Goal: Task Accomplishment & Management: Manage account settings

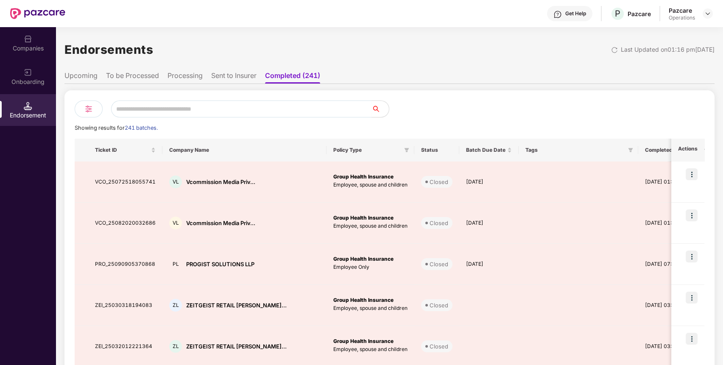
click at [133, 77] on li "To be Processed" at bounding box center [132, 77] width 53 height 12
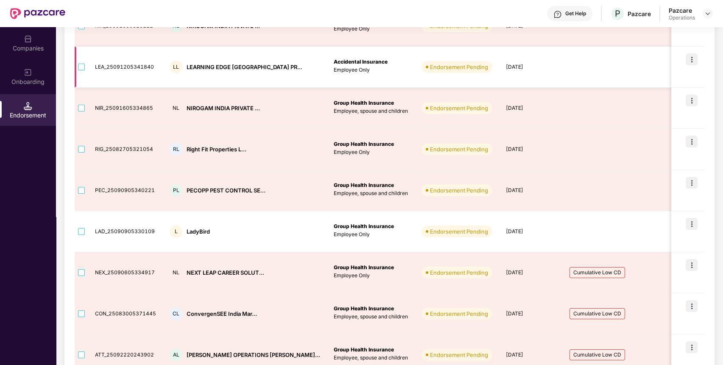
scroll to position [236, 0]
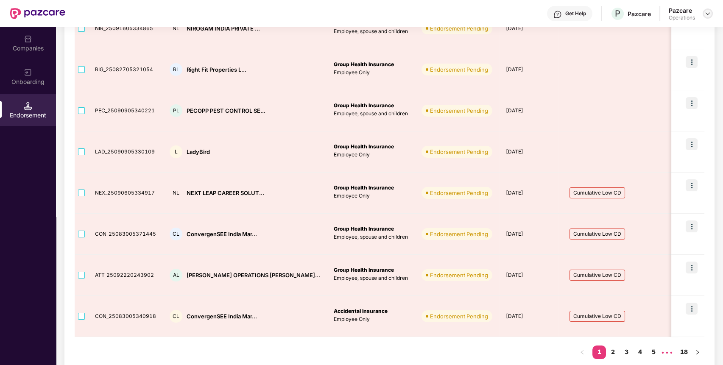
click at [707, 15] on img at bounding box center [707, 13] width 7 height 7
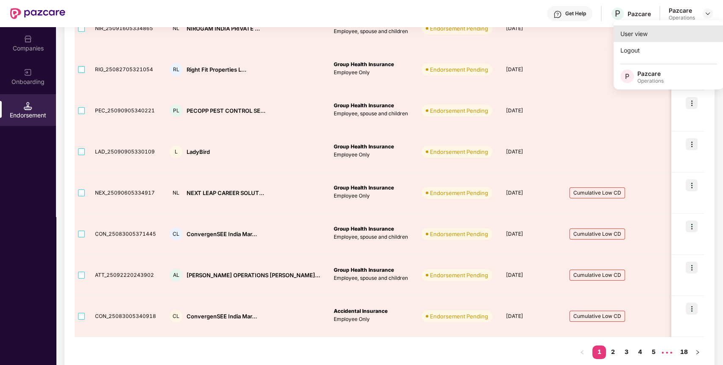
click at [629, 36] on div "User view" at bounding box center [668, 33] width 110 height 17
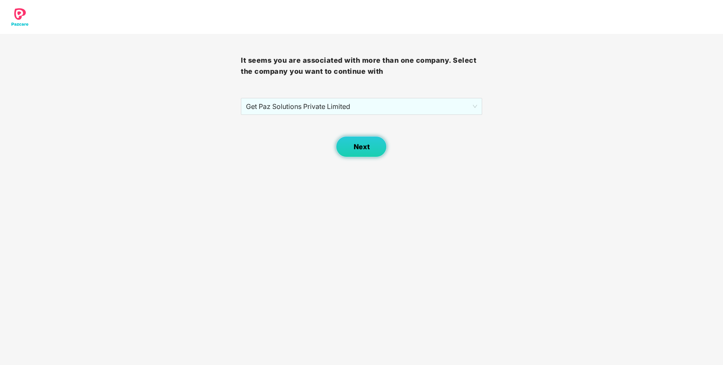
click at [365, 152] on button "Next" at bounding box center [361, 146] width 51 height 21
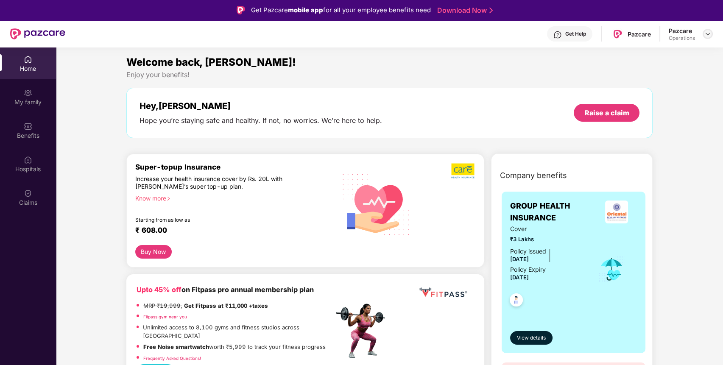
click at [706, 34] on img at bounding box center [707, 34] width 7 height 7
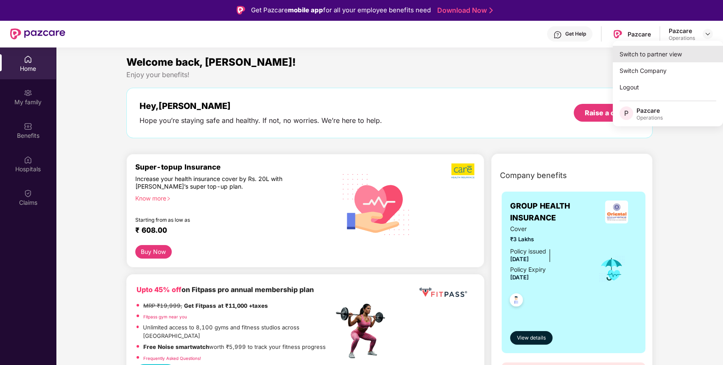
click at [639, 54] on div "Switch to partner view" at bounding box center [667, 54] width 110 height 17
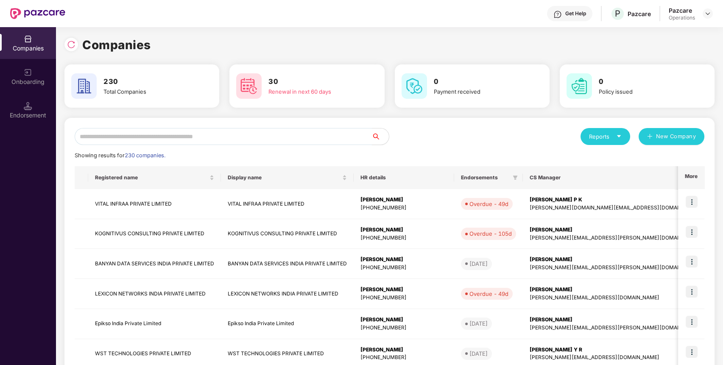
paste input "**********"
click at [289, 136] on input "**********" at bounding box center [223, 136] width 297 height 17
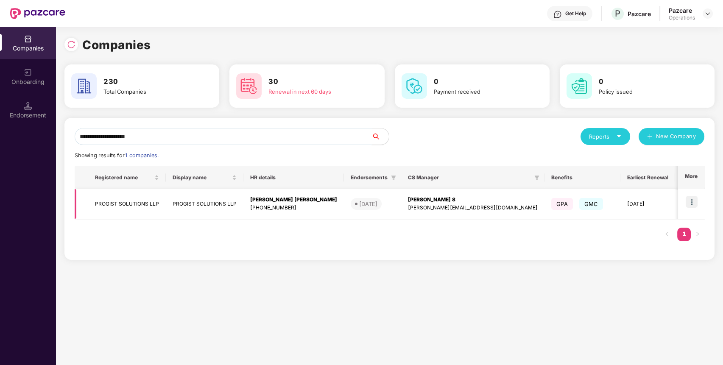
type input "**********"
click at [116, 203] on td "PROGIST SOLUTIONS LLP" at bounding box center [127, 204] width 78 height 30
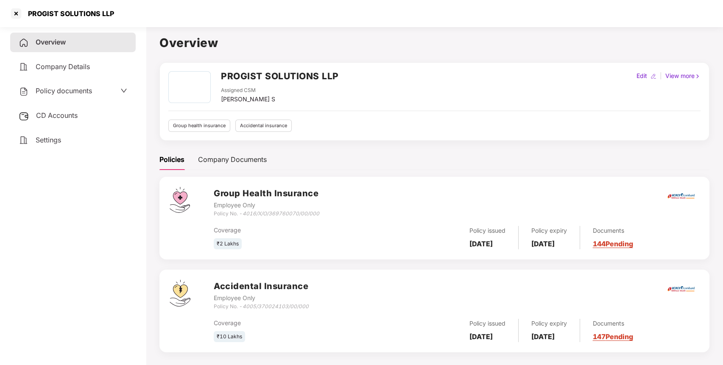
click at [64, 87] on span "Policy documents" at bounding box center [64, 90] width 56 height 8
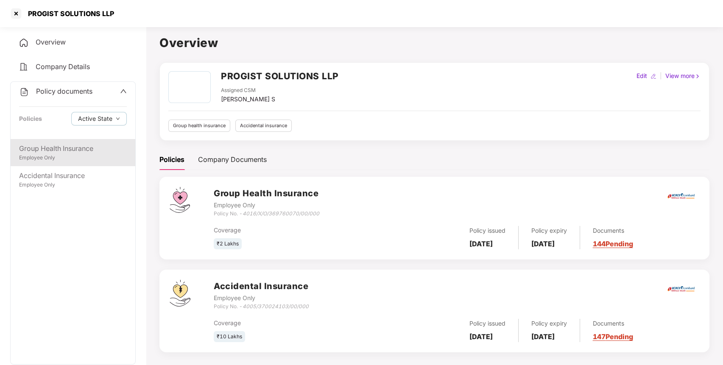
click at [48, 154] on div "Employee Only" at bounding box center [73, 158] width 108 height 8
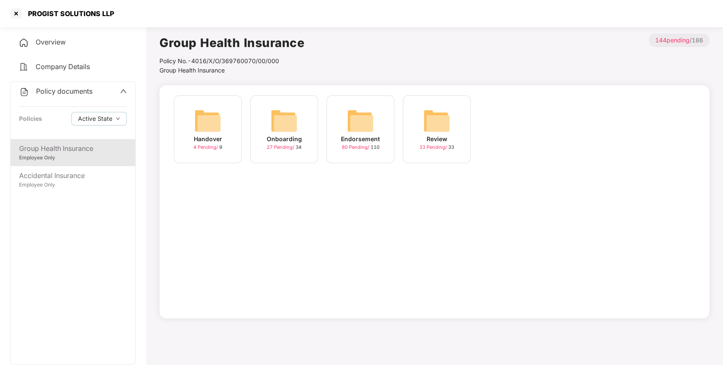
click at [339, 122] on div "Endorsement 80 Pending / 110" at bounding box center [360, 129] width 68 height 68
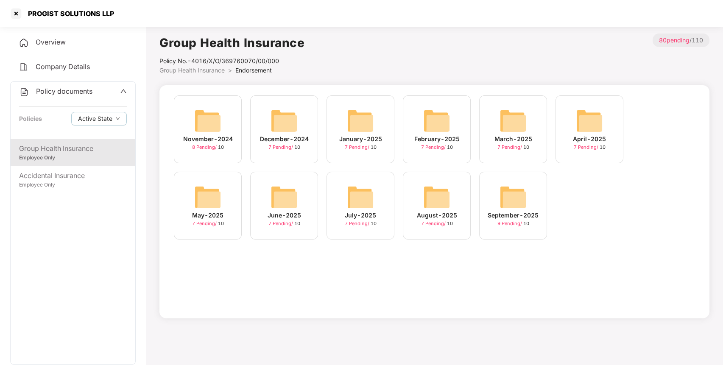
click at [508, 183] on div "September-2025 9 Pending / 10" at bounding box center [513, 206] width 68 height 68
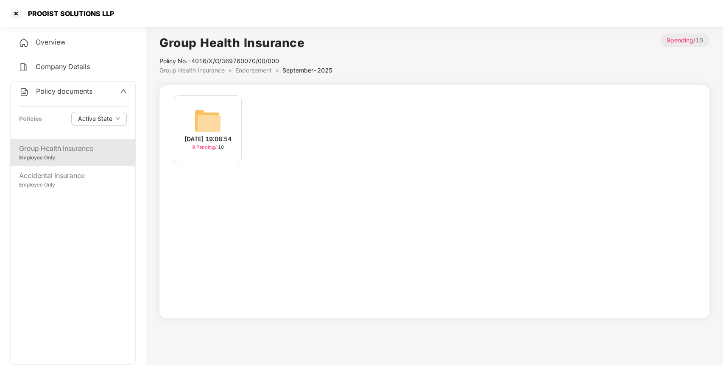
click at [206, 119] on img at bounding box center [207, 120] width 27 height 27
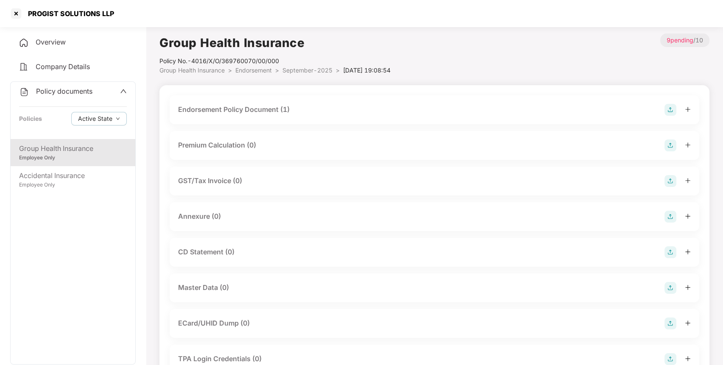
click at [397, 106] on div "Endorsement Policy Document (1)" at bounding box center [434, 110] width 512 height 12
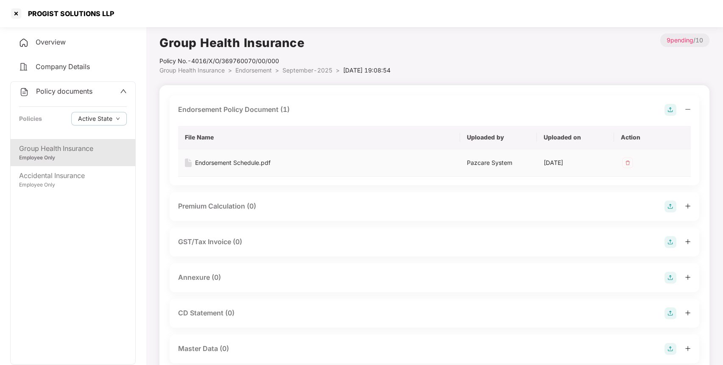
click at [246, 158] on div "Endorsement Schedule.pdf" at bounding box center [232, 162] width 75 height 9
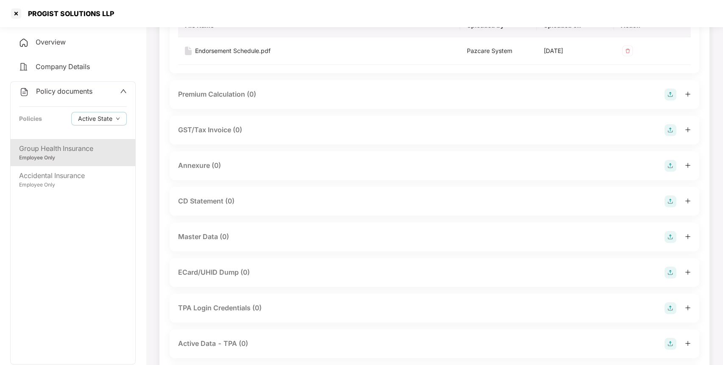
scroll to position [129, 0]
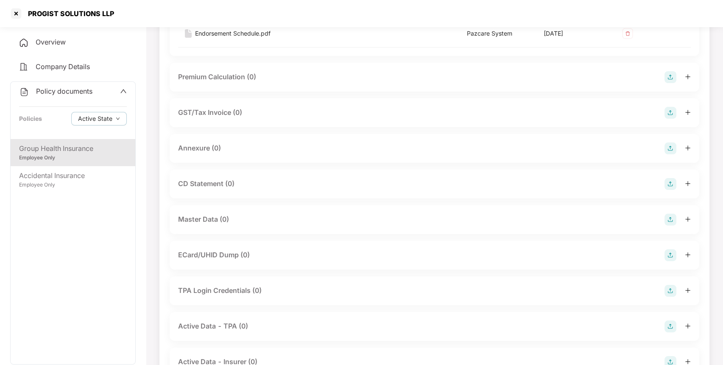
click at [307, 151] on div "Annexure (0)" at bounding box center [434, 148] width 512 height 12
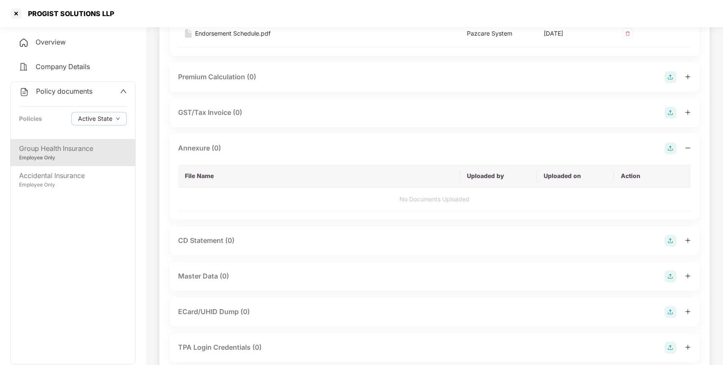
click at [667, 145] on img at bounding box center [670, 148] width 12 height 12
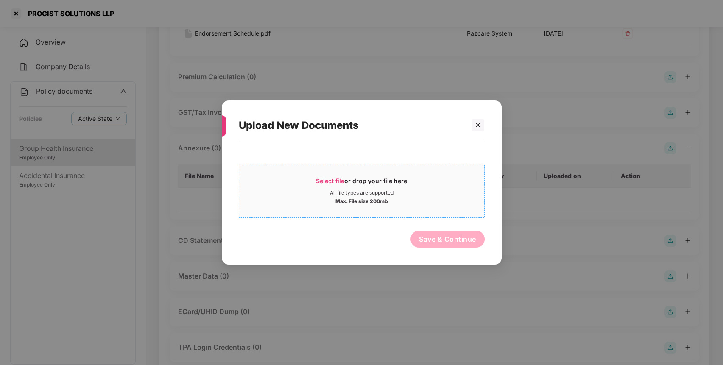
click at [380, 186] on div "Select file or drop your file here" at bounding box center [361, 183] width 91 height 13
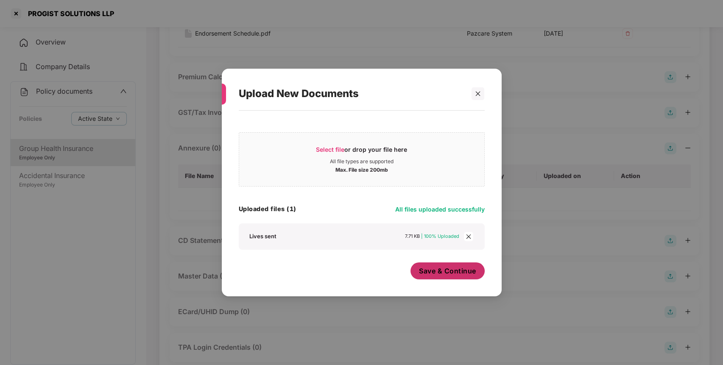
click at [445, 275] on span "Save & Continue" at bounding box center [447, 270] width 57 height 9
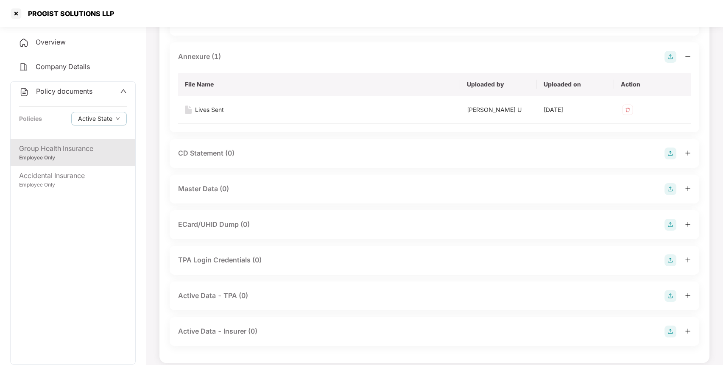
scroll to position [228, 0]
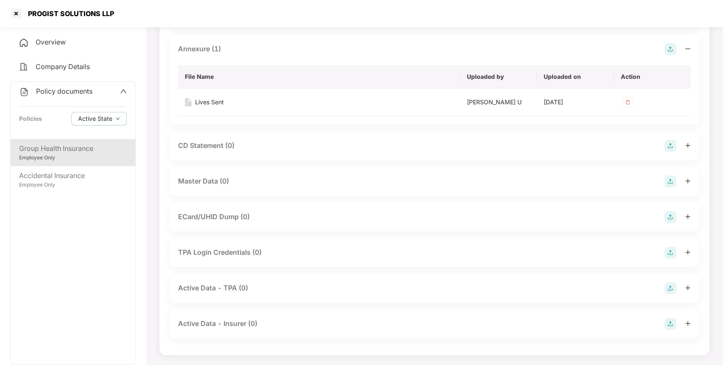
click at [670, 183] on img at bounding box center [670, 181] width 12 height 12
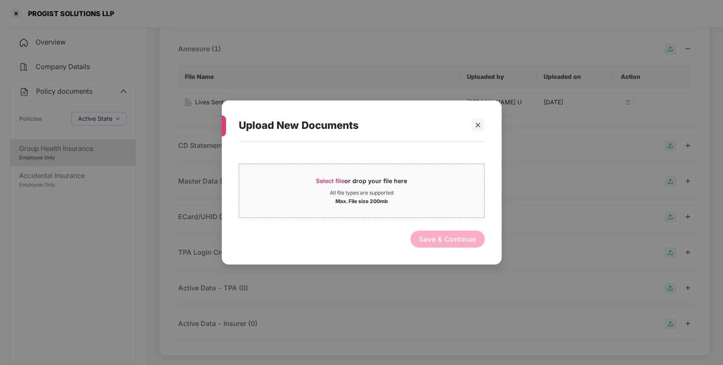
click at [407, 180] on div "Select file or drop your file here" at bounding box center [361, 183] width 245 height 13
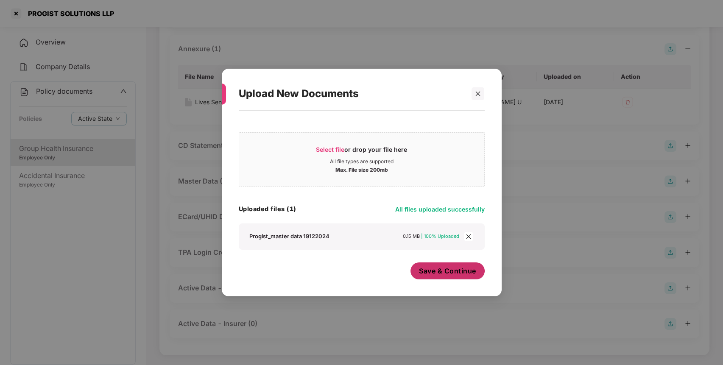
click at [448, 275] on span "Save & Continue" at bounding box center [447, 270] width 57 height 9
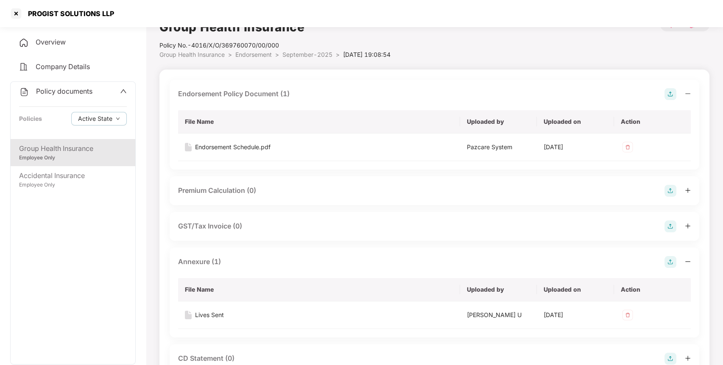
scroll to position [0, 0]
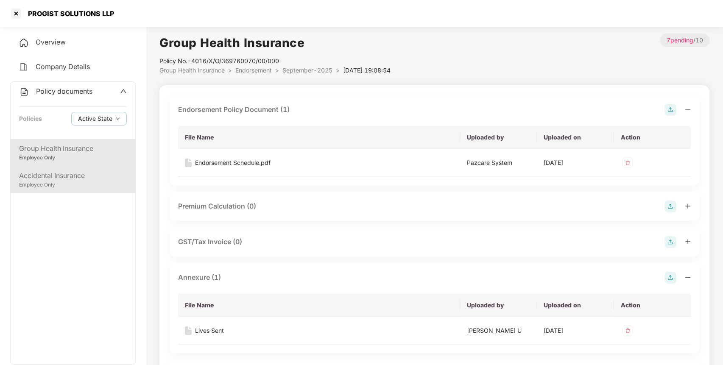
click at [80, 174] on div "Accidental Insurance" at bounding box center [73, 175] width 108 height 11
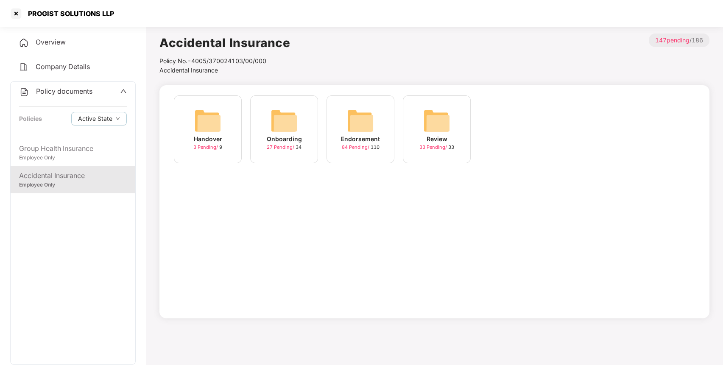
click at [369, 117] on img at bounding box center [360, 120] width 27 height 27
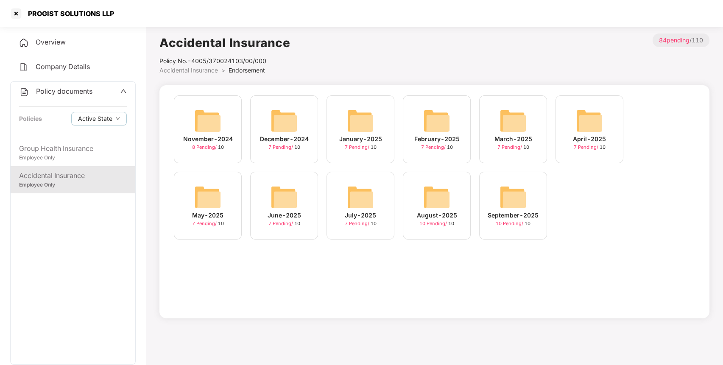
click at [498, 187] on div "September-2025 10 Pending / 10" at bounding box center [513, 206] width 68 height 68
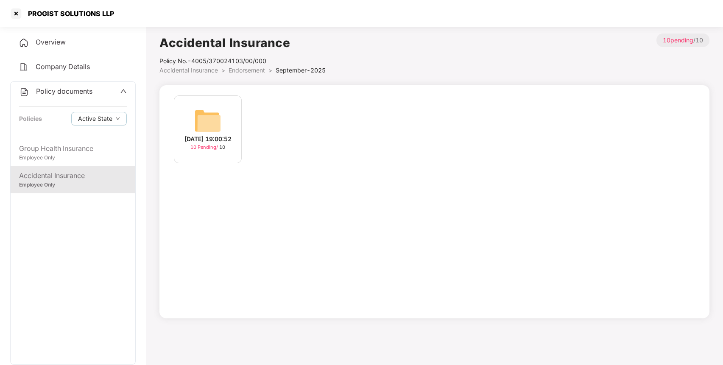
click at [202, 110] on img at bounding box center [207, 120] width 27 height 27
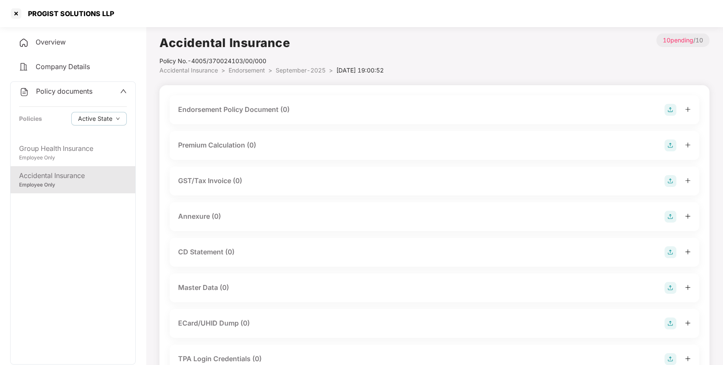
click at [669, 111] on img at bounding box center [670, 110] width 12 height 12
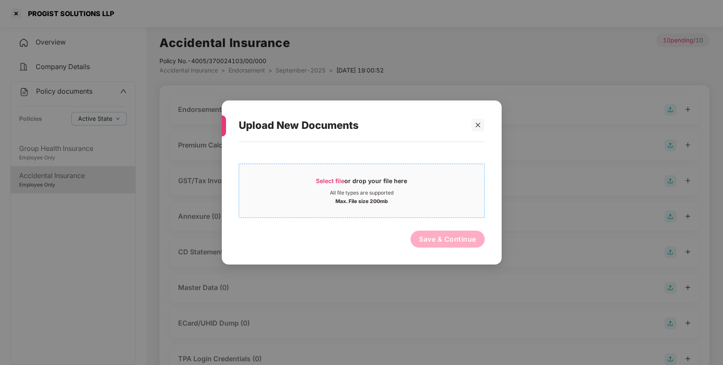
click at [338, 180] on span "Select file" at bounding box center [330, 180] width 28 height 7
click at [481, 122] on div at bounding box center [477, 125] width 13 height 13
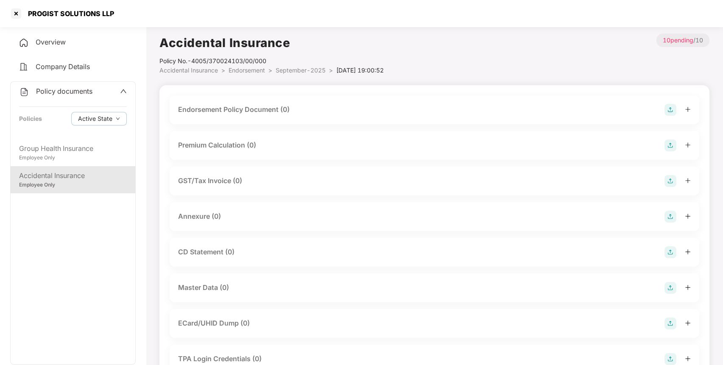
click at [671, 287] on img at bounding box center [670, 288] width 12 height 12
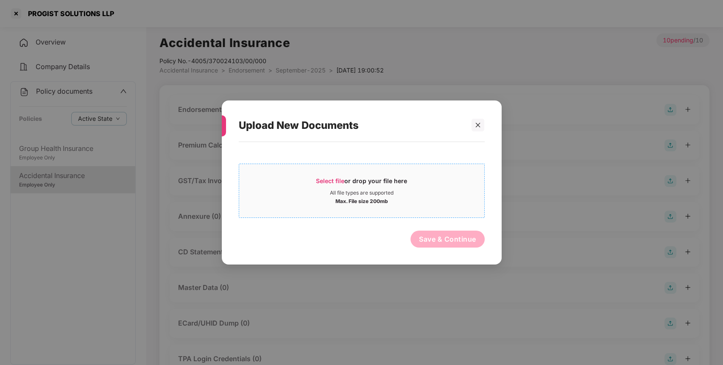
click at [333, 176] on span "Select file or drop your file here All file types are supported Max. File size …" at bounding box center [361, 190] width 245 height 41
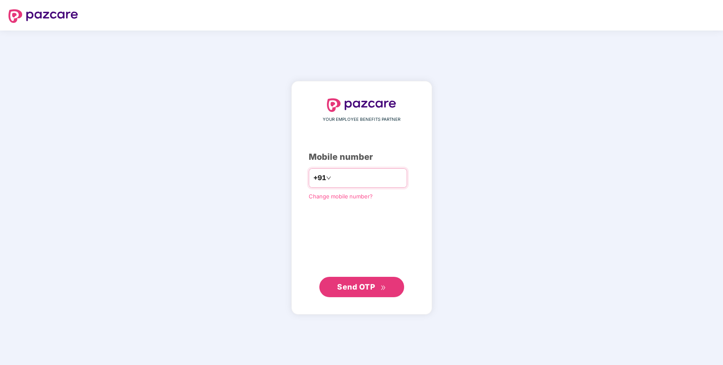
click at [366, 181] on input "*********" at bounding box center [368, 178] width 70 height 14
type input "**********"
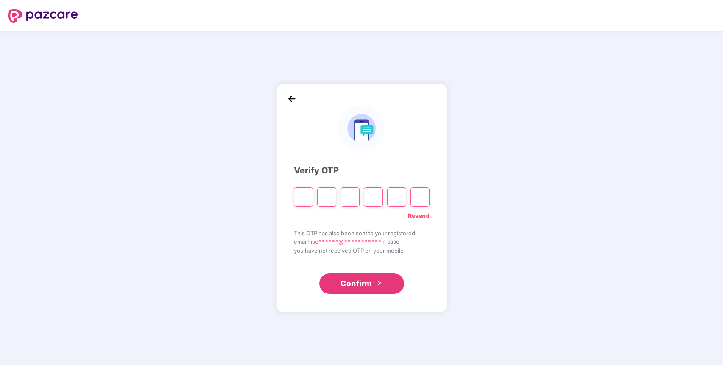
paste input "*"
type input "*"
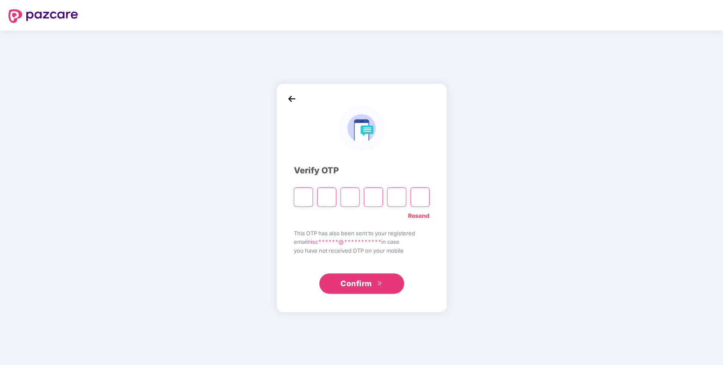
type input "*"
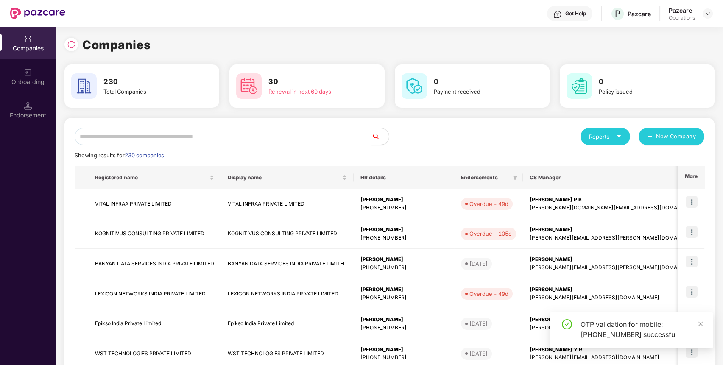
click at [232, 141] on input "text" at bounding box center [223, 136] width 297 height 17
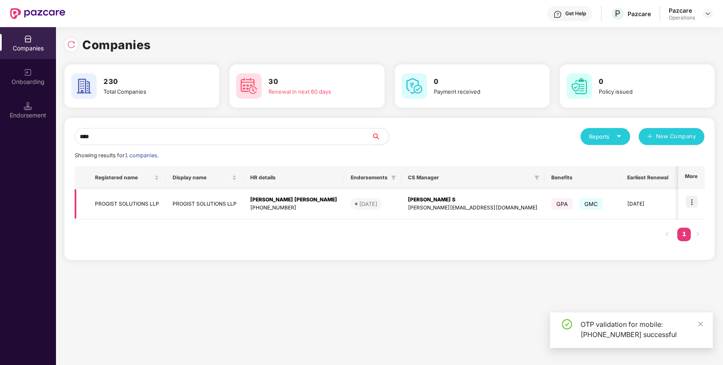
type input "****"
click at [114, 197] on td "PROGIST SOLUTIONS LLP" at bounding box center [127, 204] width 78 height 30
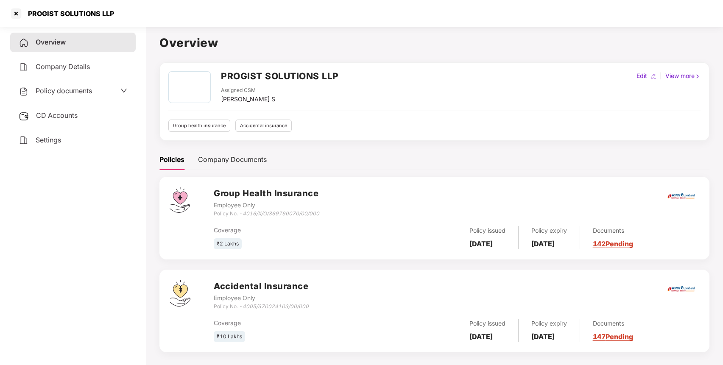
click at [71, 92] on span "Policy documents" at bounding box center [64, 90] width 56 height 8
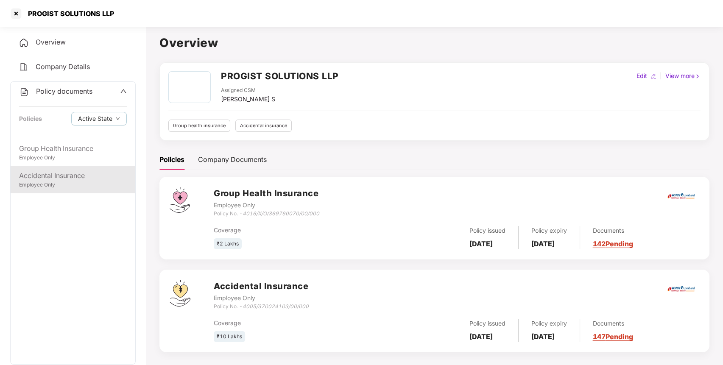
click at [37, 170] on div "Accidental Insurance" at bounding box center [73, 175] width 108 height 11
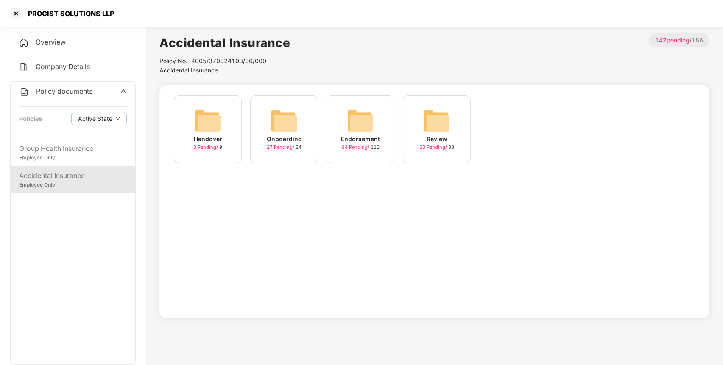
click at [355, 114] on img at bounding box center [360, 120] width 27 height 27
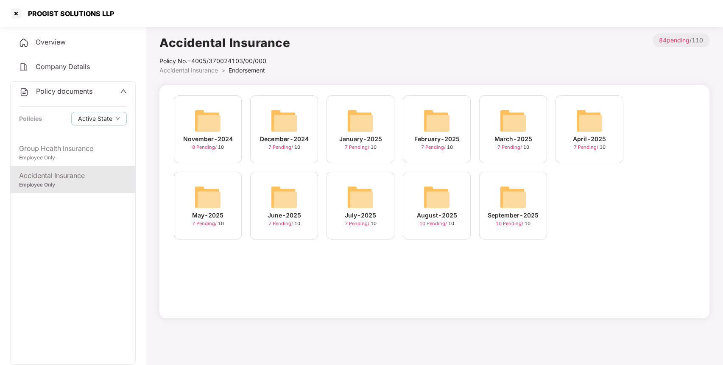
click at [493, 200] on div "September-2025 10 Pending / 10" at bounding box center [513, 206] width 68 height 68
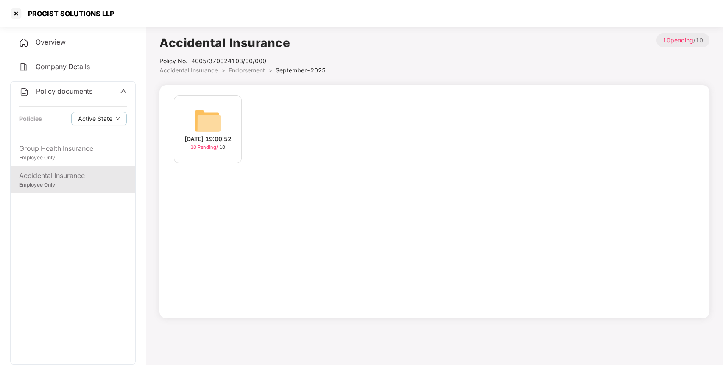
click at [191, 104] on div "23-Sep-2025 19:00:52 10 Pending / 10" at bounding box center [208, 129] width 68 height 68
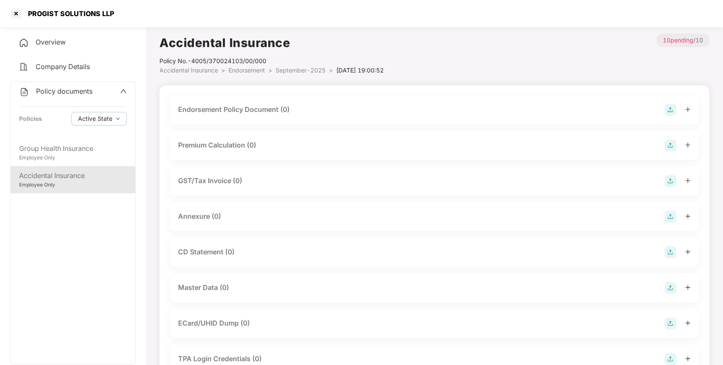
click at [668, 288] on img at bounding box center [670, 288] width 12 height 12
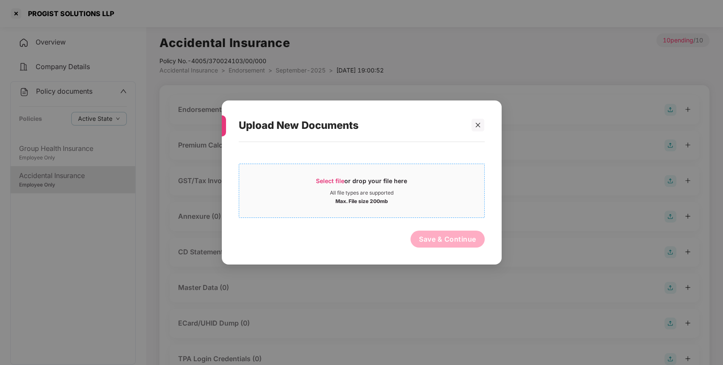
click at [323, 186] on div "Select file or drop your file here" at bounding box center [361, 183] width 91 height 13
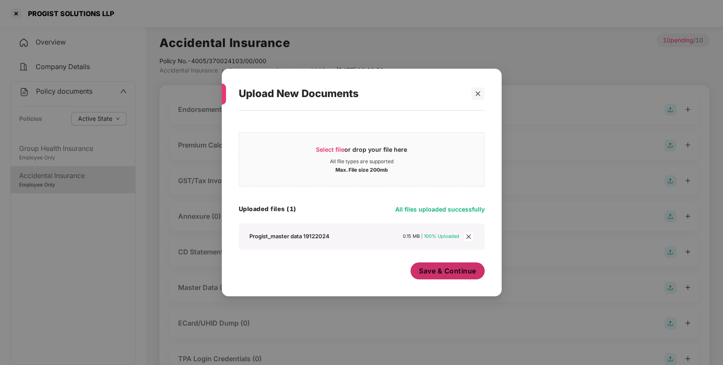
click at [448, 263] on button "Save & Continue" at bounding box center [447, 270] width 74 height 17
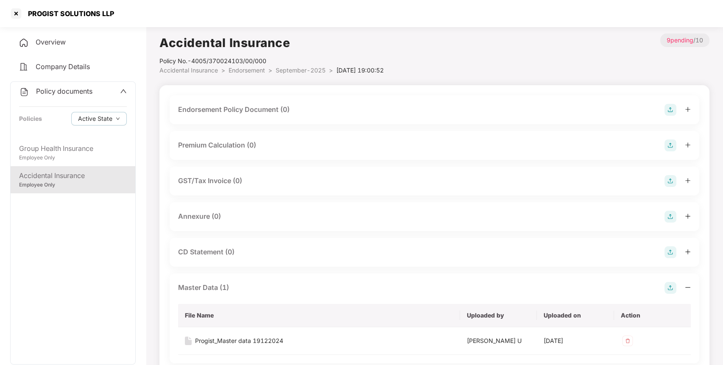
click at [668, 112] on img at bounding box center [670, 110] width 12 height 12
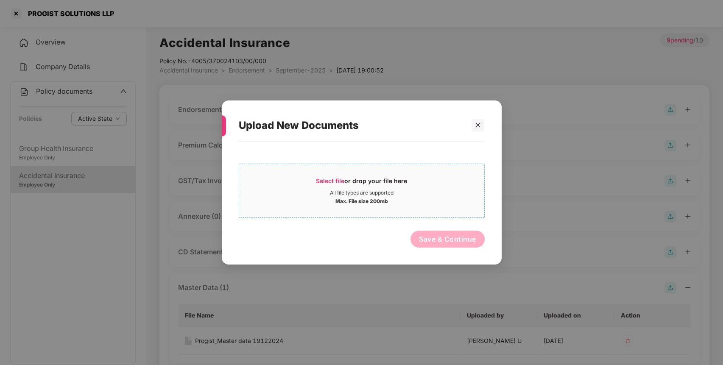
click at [314, 182] on div "Select file or drop your file here" at bounding box center [361, 183] width 245 height 13
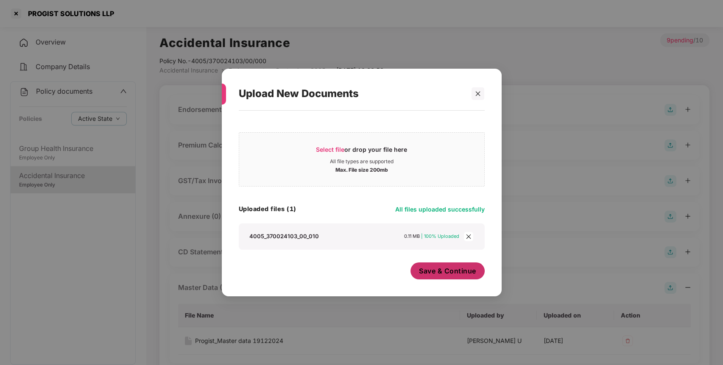
click at [439, 266] on span "Save & Continue" at bounding box center [447, 270] width 57 height 9
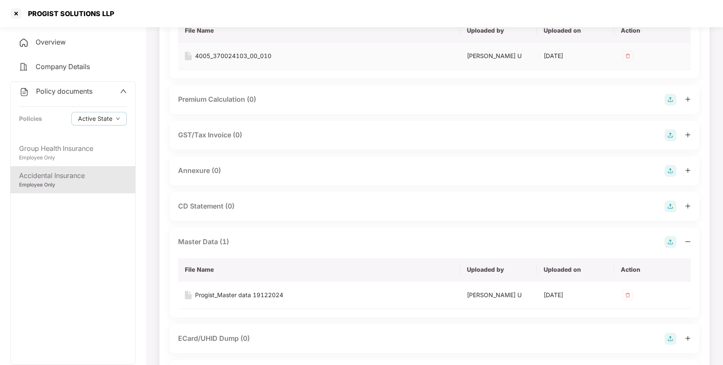
scroll to position [106, 0]
click at [669, 168] on img at bounding box center [670, 172] width 12 height 12
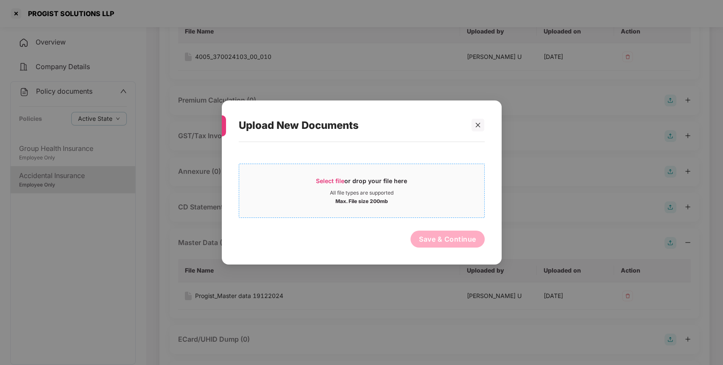
click at [331, 175] on span "Select file or drop your file here All file types are supported Max. File size …" at bounding box center [361, 190] width 245 height 41
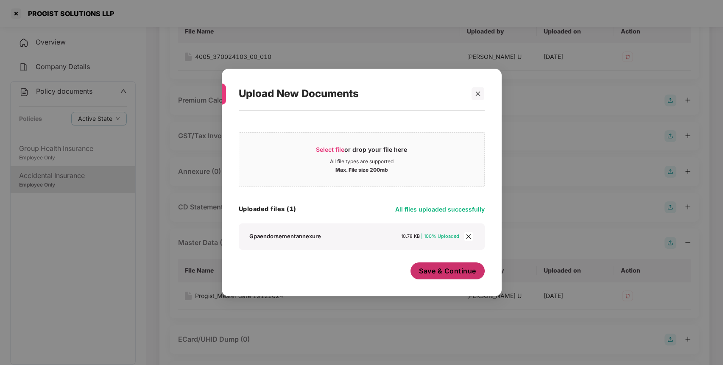
click at [444, 275] on span "Save & Continue" at bounding box center [447, 270] width 57 height 9
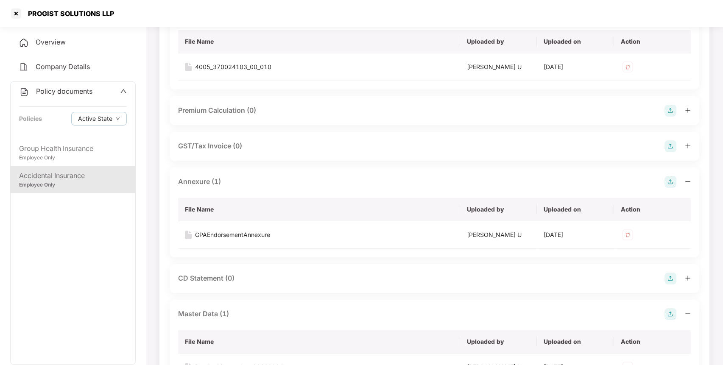
scroll to position [95, 0]
click at [20, 12] on div at bounding box center [16, 14] width 14 height 14
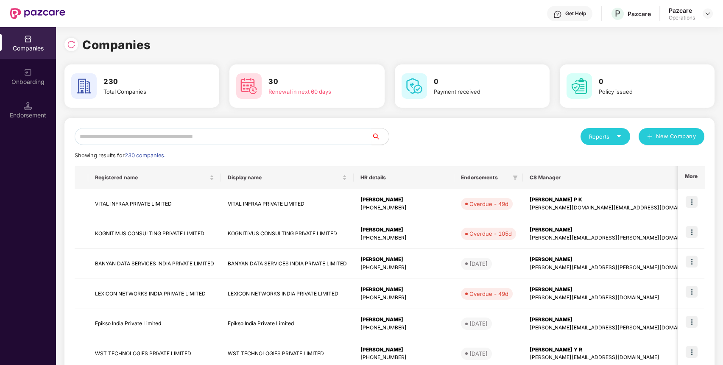
scroll to position [0, 0]
click at [74, 49] on div at bounding box center [71, 45] width 14 height 14
click at [209, 138] on input "text" at bounding box center [223, 136] width 297 height 17
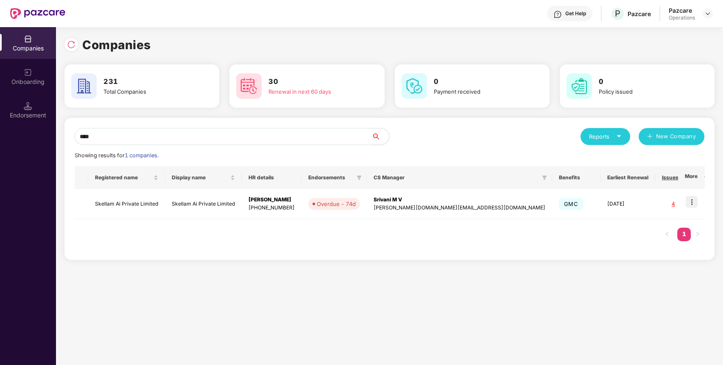
type input "****"
click at [25, 111] on div "Endorsement" at bounding box center [28, 115] width 56 height 8
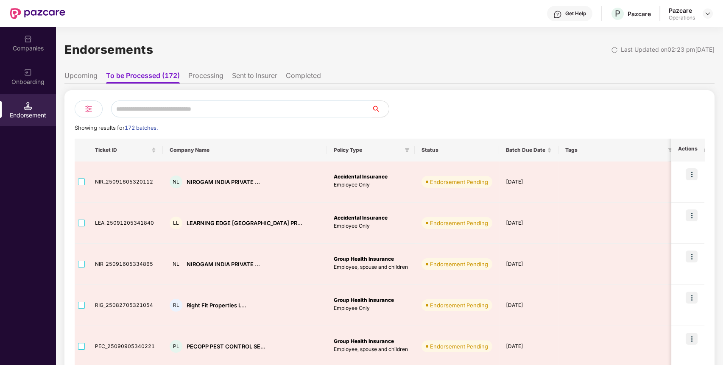
click at [173, 103] on input "text" at bounding box center [241, 108] width 261 height 17
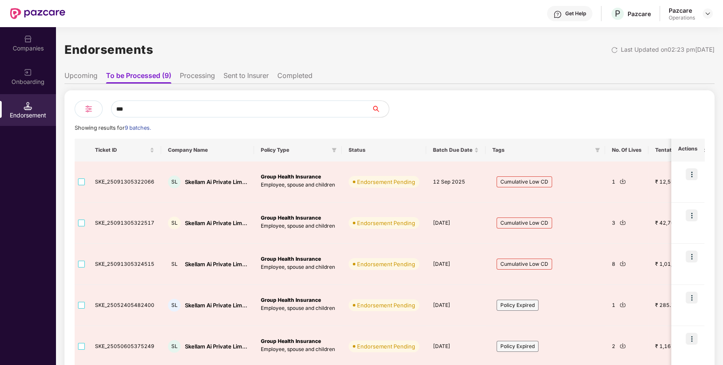
click at [161, 109] on input "***" at bounding box center [241, 108] width 261 height 17
type input "*****"
click at [37, 47] on div "Companies" at bounding box center [28, 48] width 56 height 8
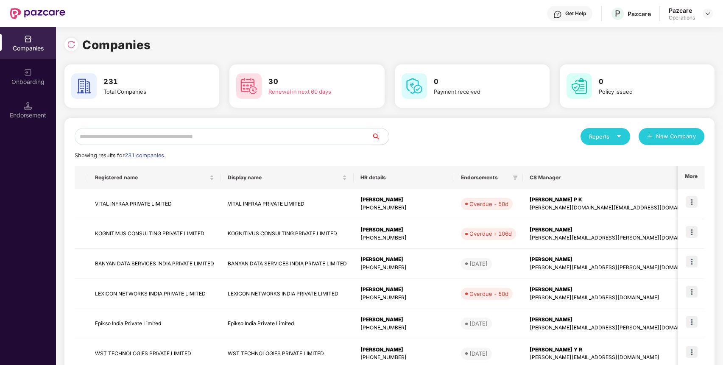
click at [156, 136] on input "text" at bounding box center [223, 136] width 297 height 17
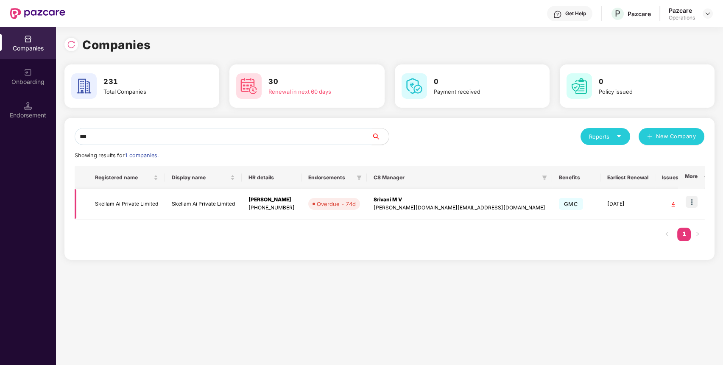
type input "***"
click at [145, 211] on td "Skellam Ai Private Limited" at bounding box center [126, 204] width 77 height 30
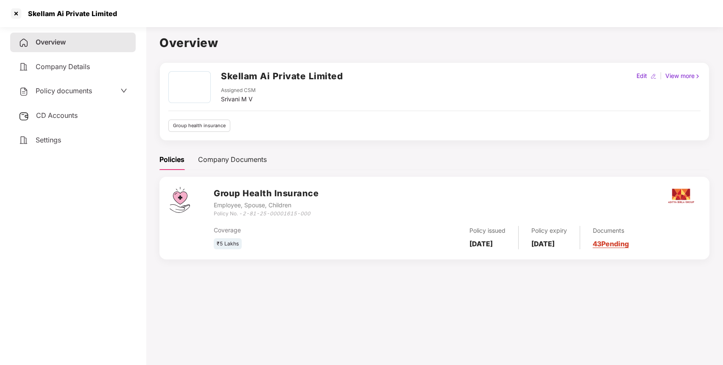
click at [75, 114] on span "CD Accounts" at bounding box center [57, 115] width 42 height 8
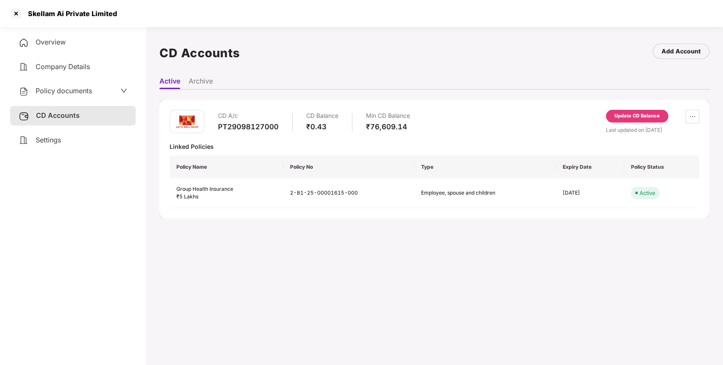
click at [648, 118] on div "Update CD Balance" at bounding box center [636, 116] width 45 height 8
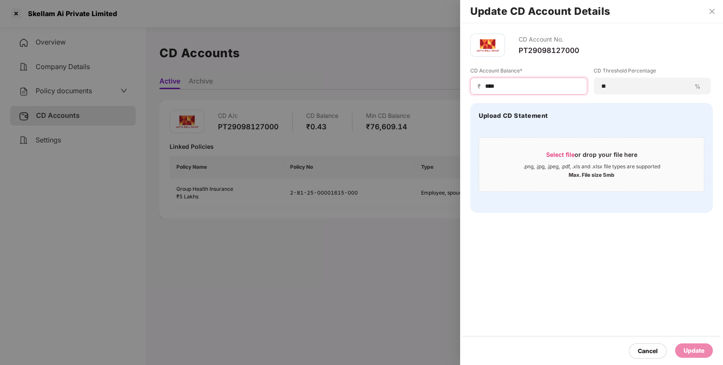
click at [543, 88] on input "****" at bounding box center [532, 86] width 96 height 9
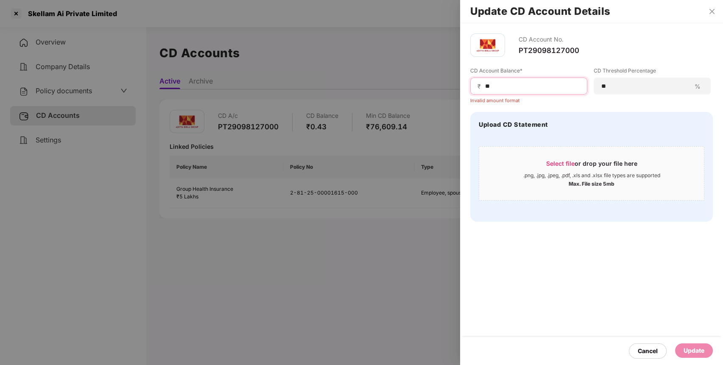
type input "*"
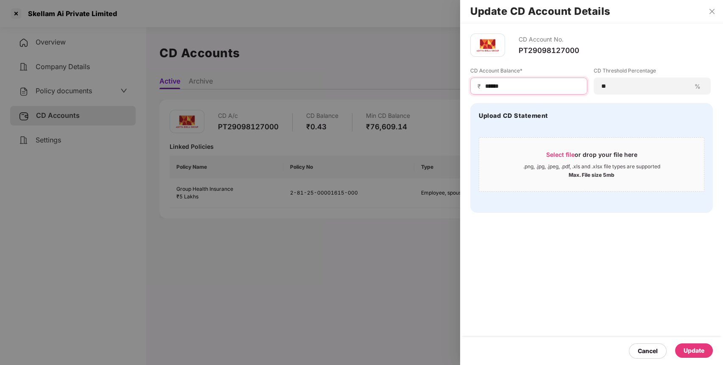
type input "******"
click at [691, 352] on div "Update" at bounding box center [693, 350] width 21 height 9
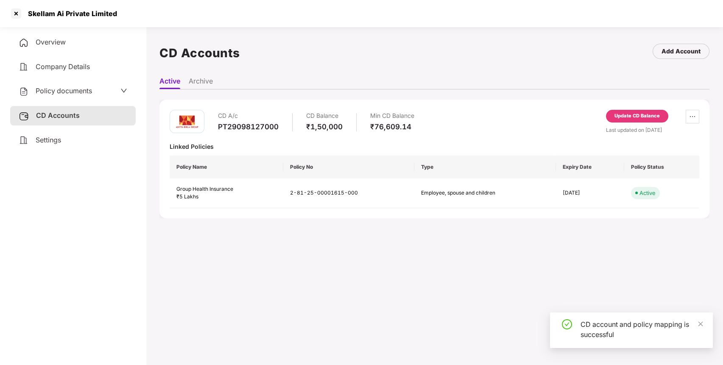
click at [627, 120] on div "Update CD Balance" at bounding box center [637, 116] width 62 height 13
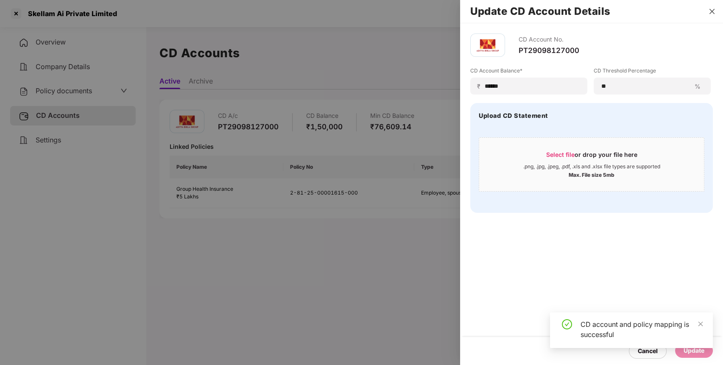
click at [710, 11] on icon "close" at bounding box center [711, 11] width 7 height 7
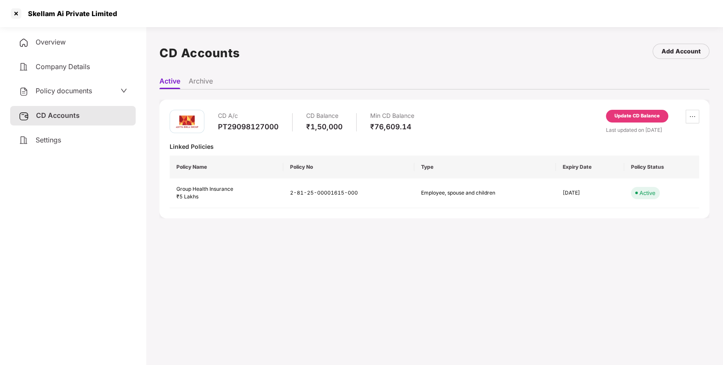
click at [71, 47] on div "Overview" at bounding box center [72, 42] width 125 height 19
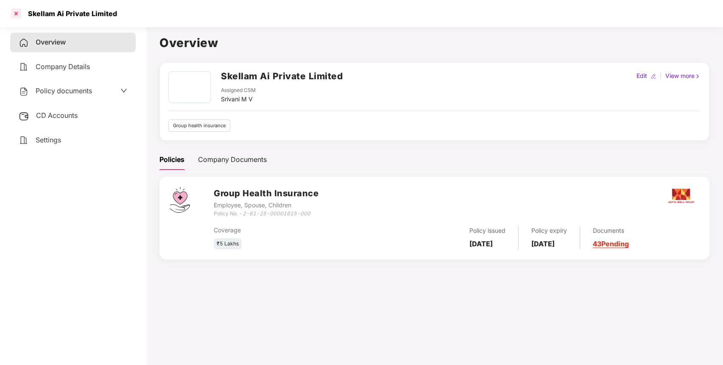
click at [16, 15] on div at bounding box center [16, 14] width 14 height 14
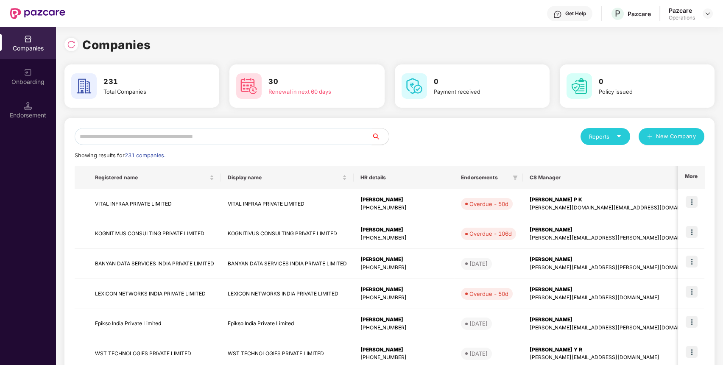
click at [253, 134] on input "text" at bounding box center [223, 136] width 297 height 17
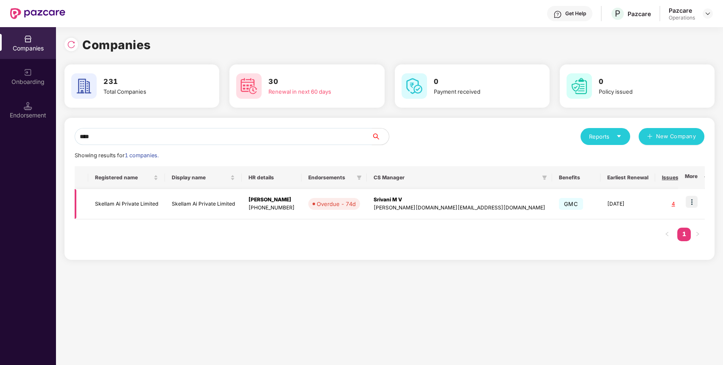
scroll to position [0, 0]
type input "****"
click at [28, 114] on div "Endorsement" at bounding box center [28, 115] width 56 height 8
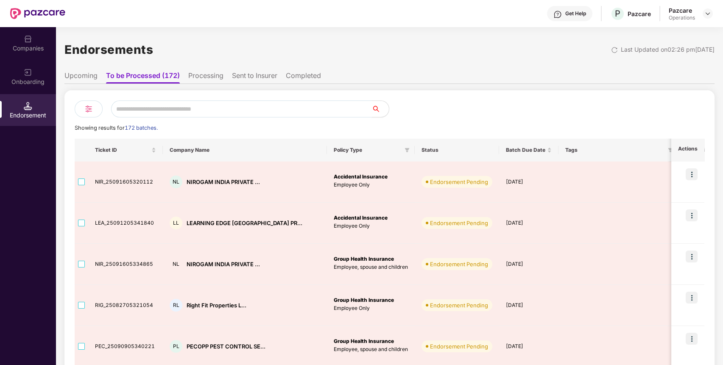
click at [283, 112] on input "text" at bounding box center [241, 108] width 261 height 17
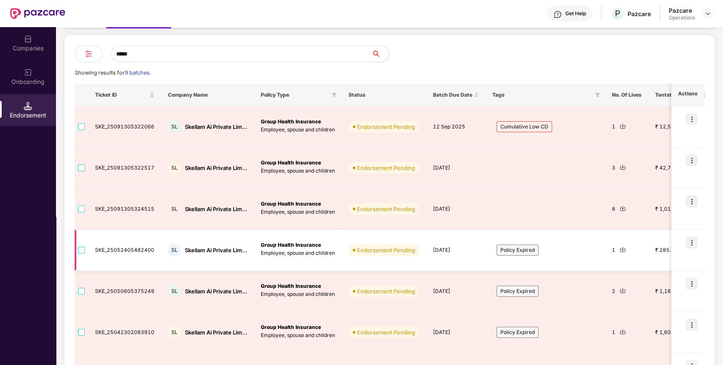
scroll to position [0, 0]
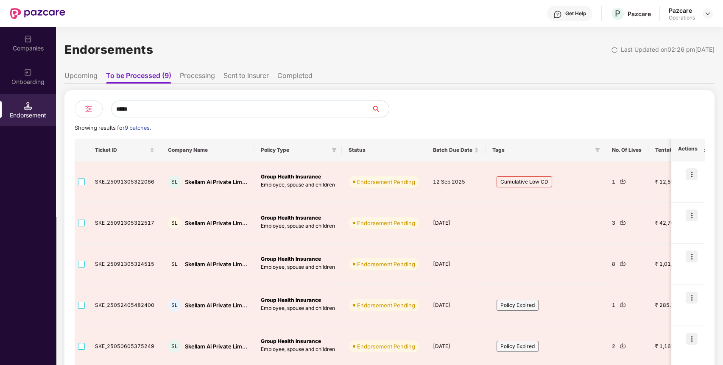
click at [173, 106] on input "*****" at bounding box center [241, 108] width 261 height 17
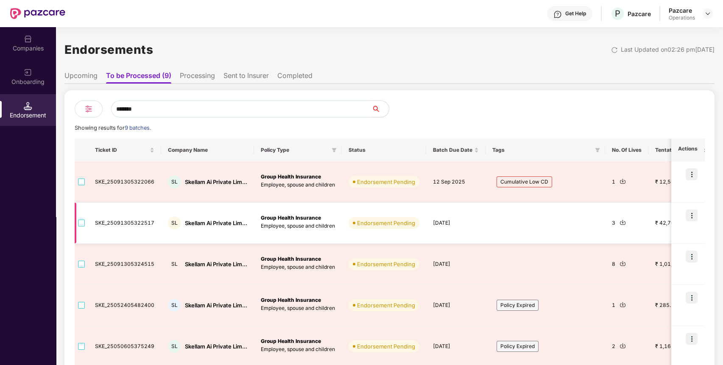
scroll to position [0, 90]
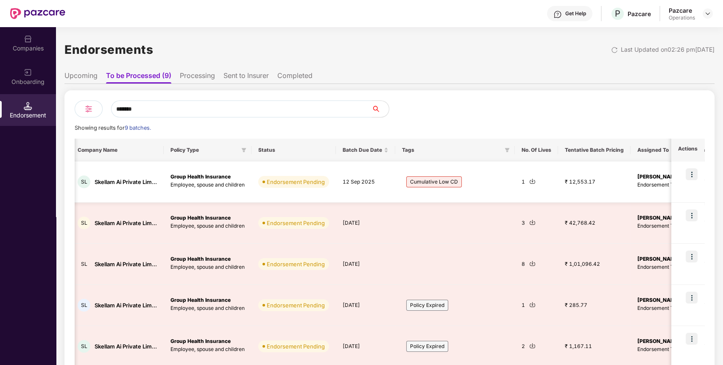
type input "*******"
click at [531, 180] on img at bounding box center [532, 181] width 6 height 6
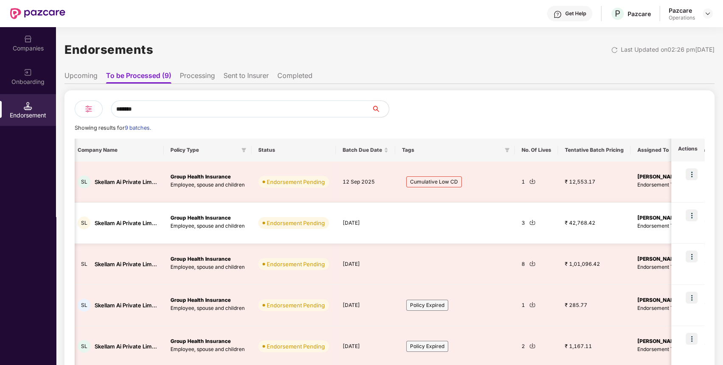
click at [530, 223] on img at bounding box center [532, 222] width 6 height 6
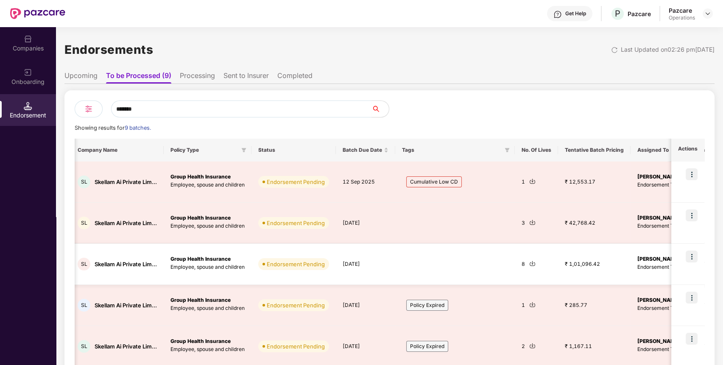
click at [529, 264] on img at bounding box center [532, 263] width 6 height 6
